Goal: Transaction & Acquisition: Purchase product/service

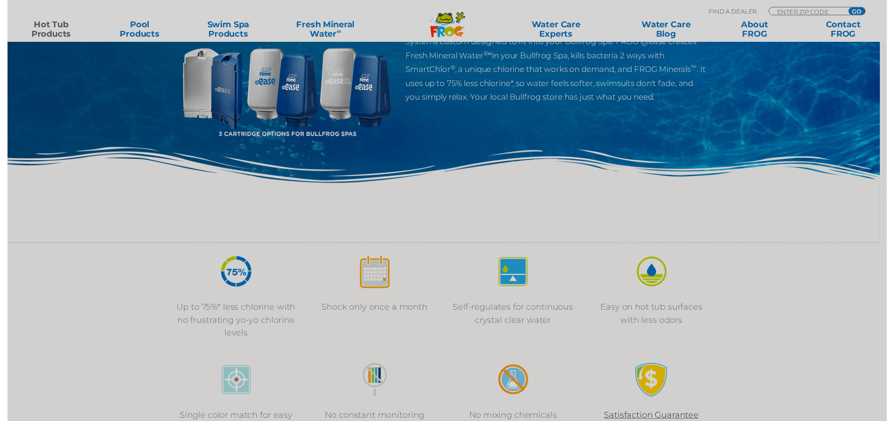
scroll to position [141, 0]
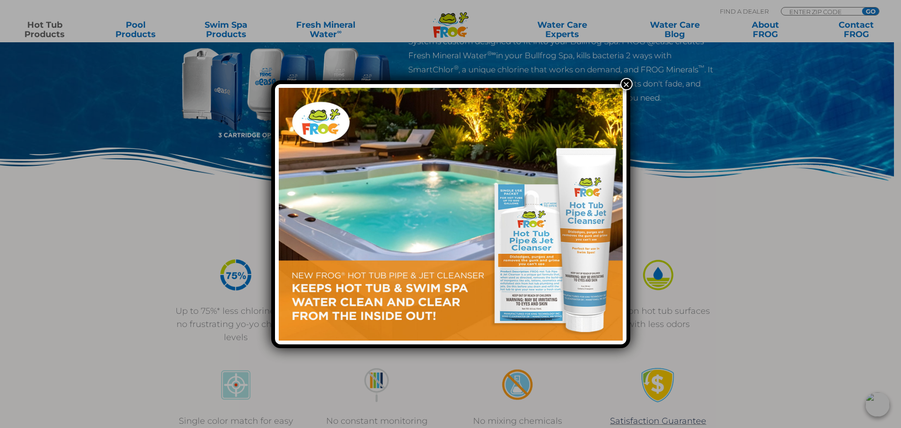
click at [627, 77] on div "×" at bounding box center [450, 214] width 901 height 428
click at [627, 81] on button "×" at bounding box center [627, 84] width 12 height 12
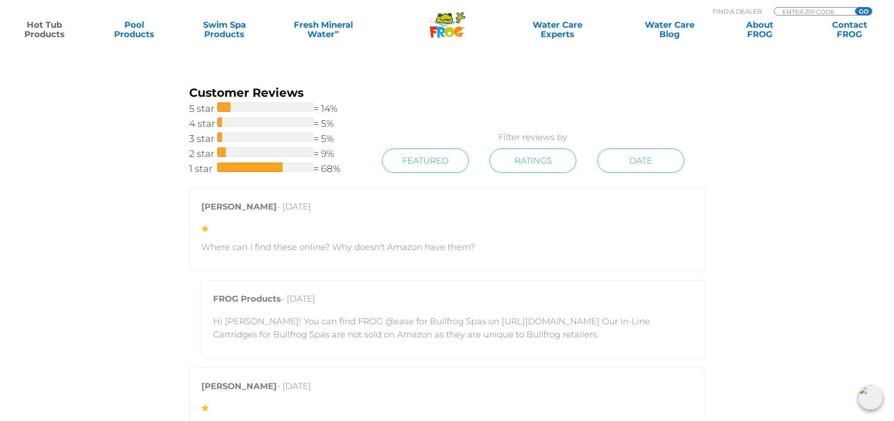
scroll to position [2019, 0]
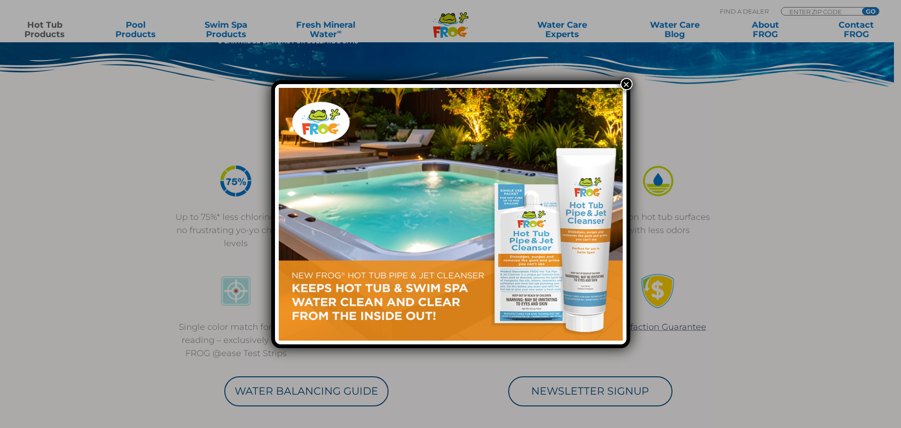
click at [624, 85] on button "×" at bounding box center [627, 84] width 12 height 12
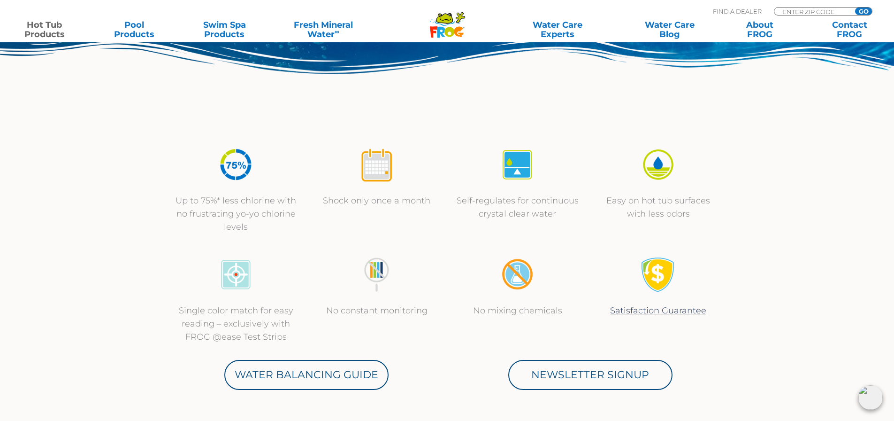
scroll to position [94, 0]
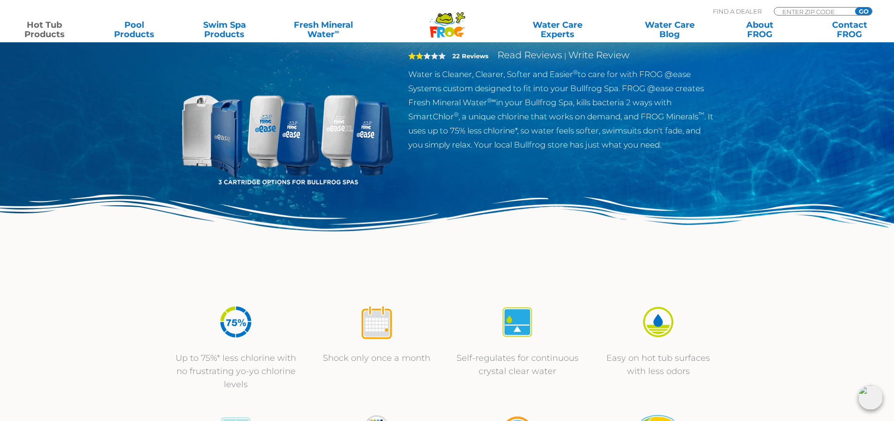
click at [298, 159] on img at bounding box center [287, 126] width 215 height 215
